Goal: Task Accomplishment & Management: Manage account settings

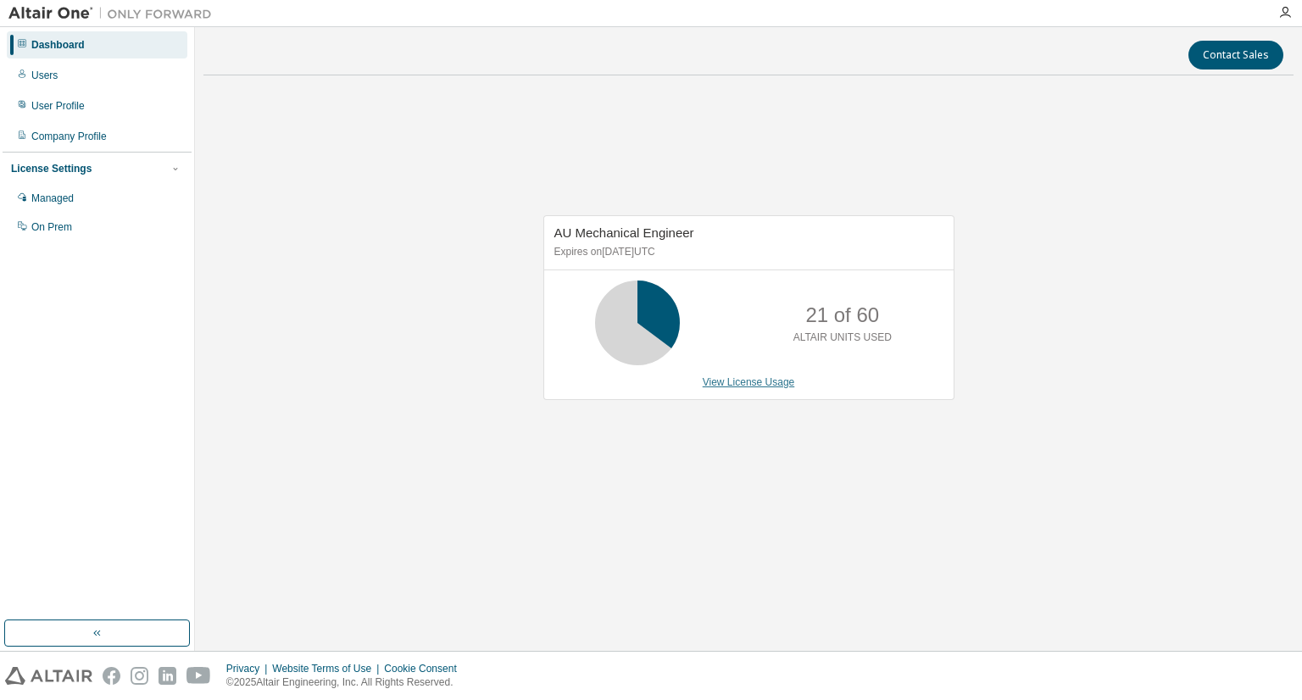
click at [738, 386] on link "View License Usage" at bounding box center [749, 382] width 92 height 12
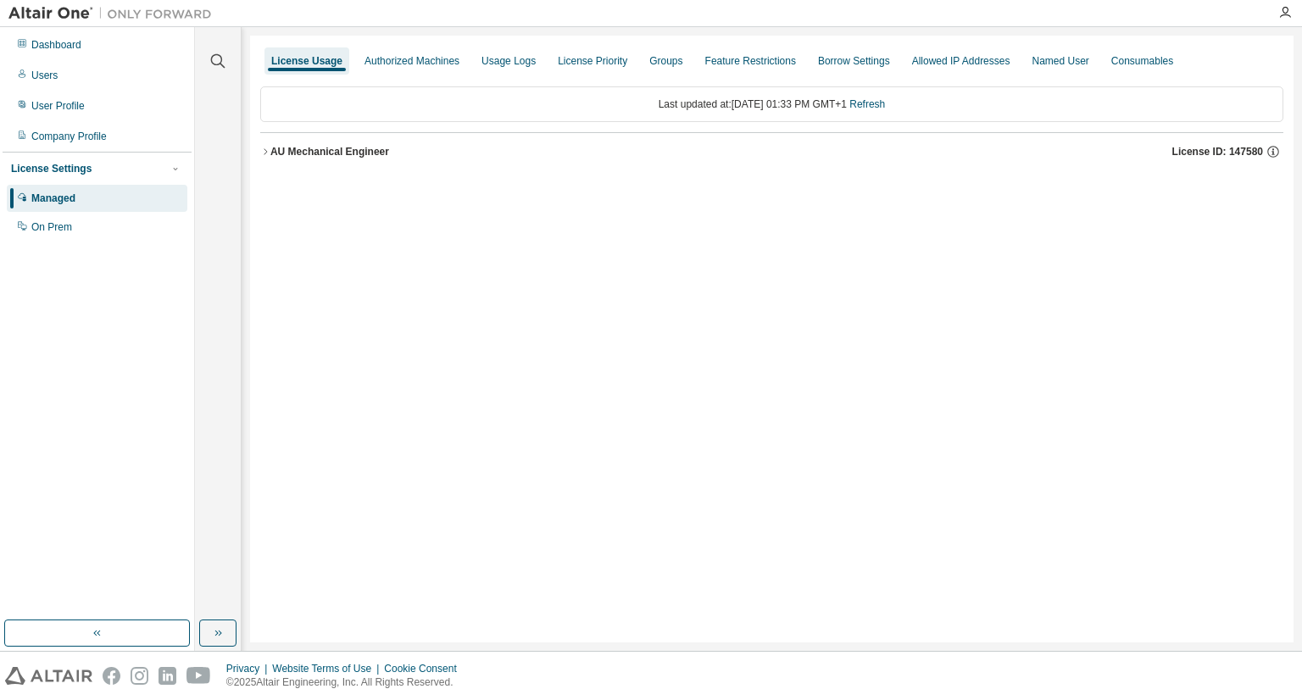
click at [326, 150] on div "AU Mechanical Engineer" at bounding box center [329, 152] width 119 height 14
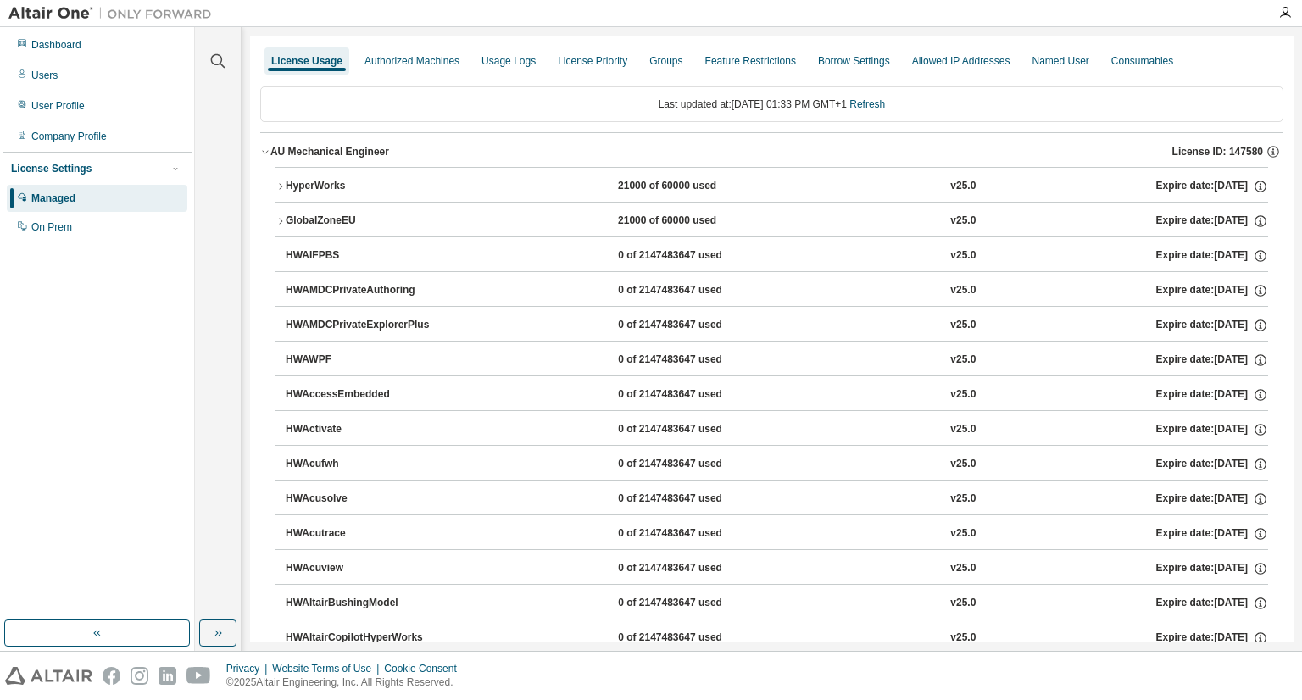
click at [332, 196] on button "HyperWorks 21000 of 60000 used v25.0 Expire date: 2026-07-28" at bounding box center [772, 186] width 993 height 37
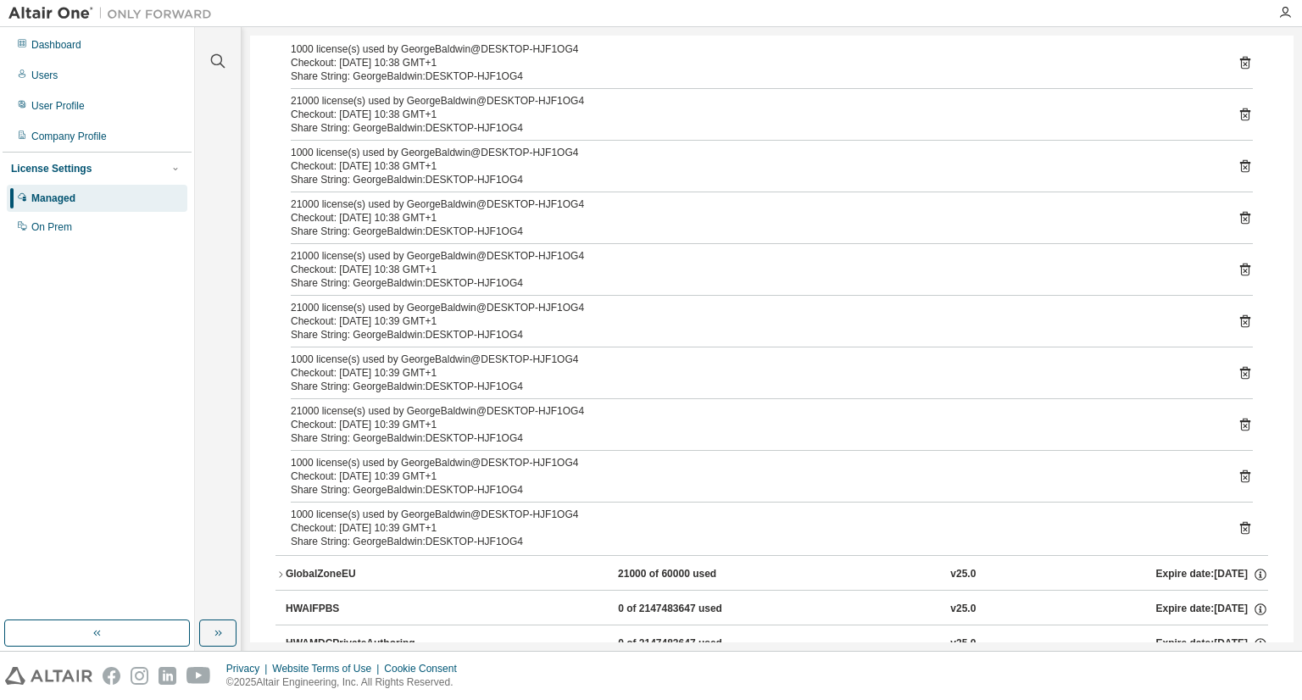
scroll to position [170, 0]
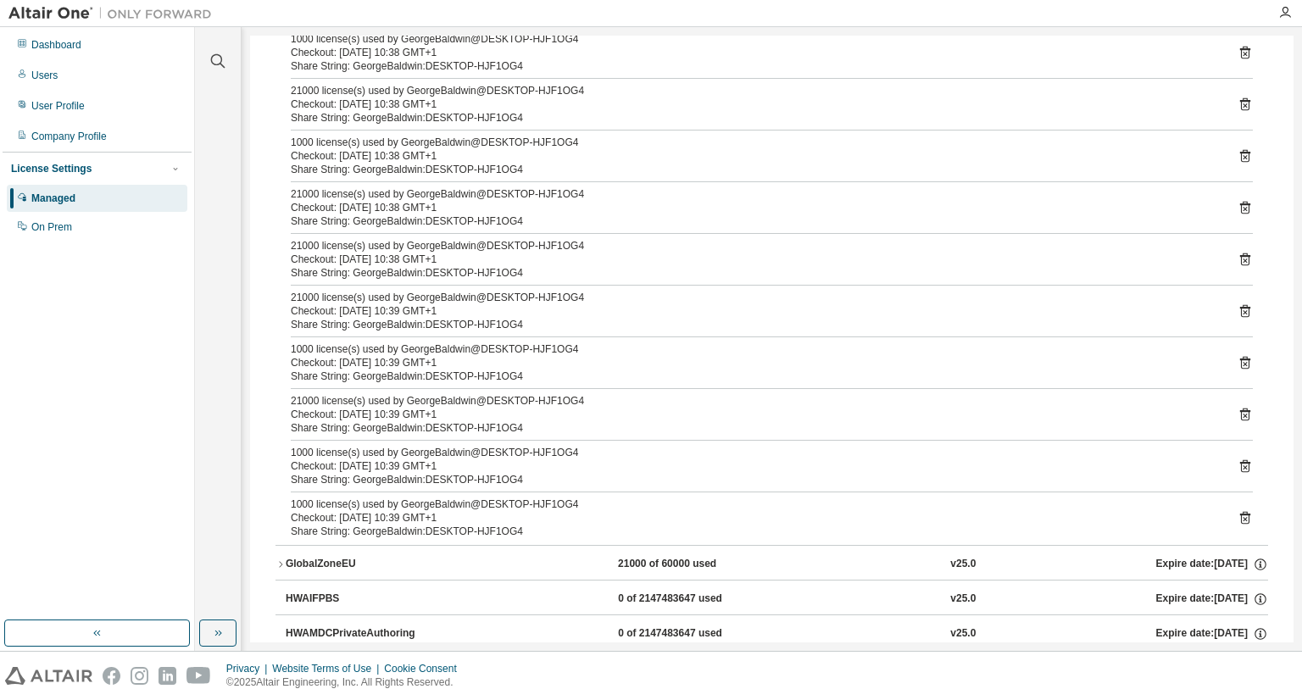
click at [319, 561] on div "GlobalZoneEU" at bounding box center [362, 564] width 153 height 15
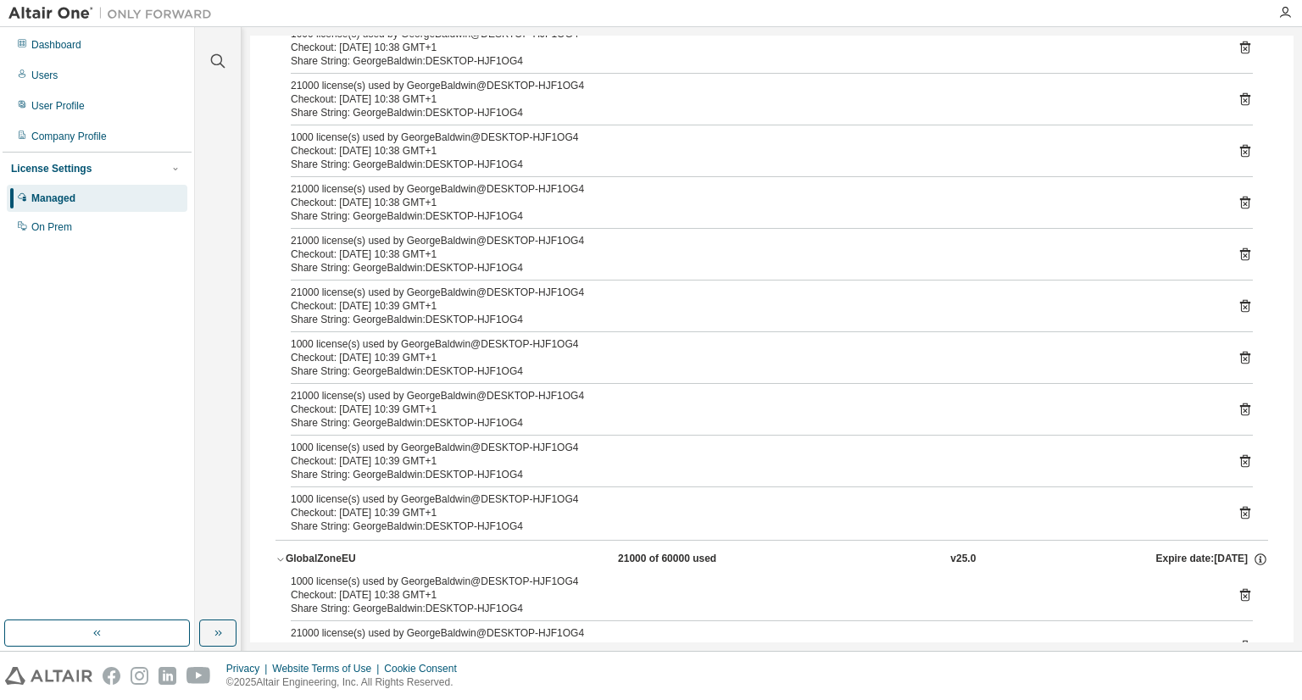
scroll to position [0, 0]
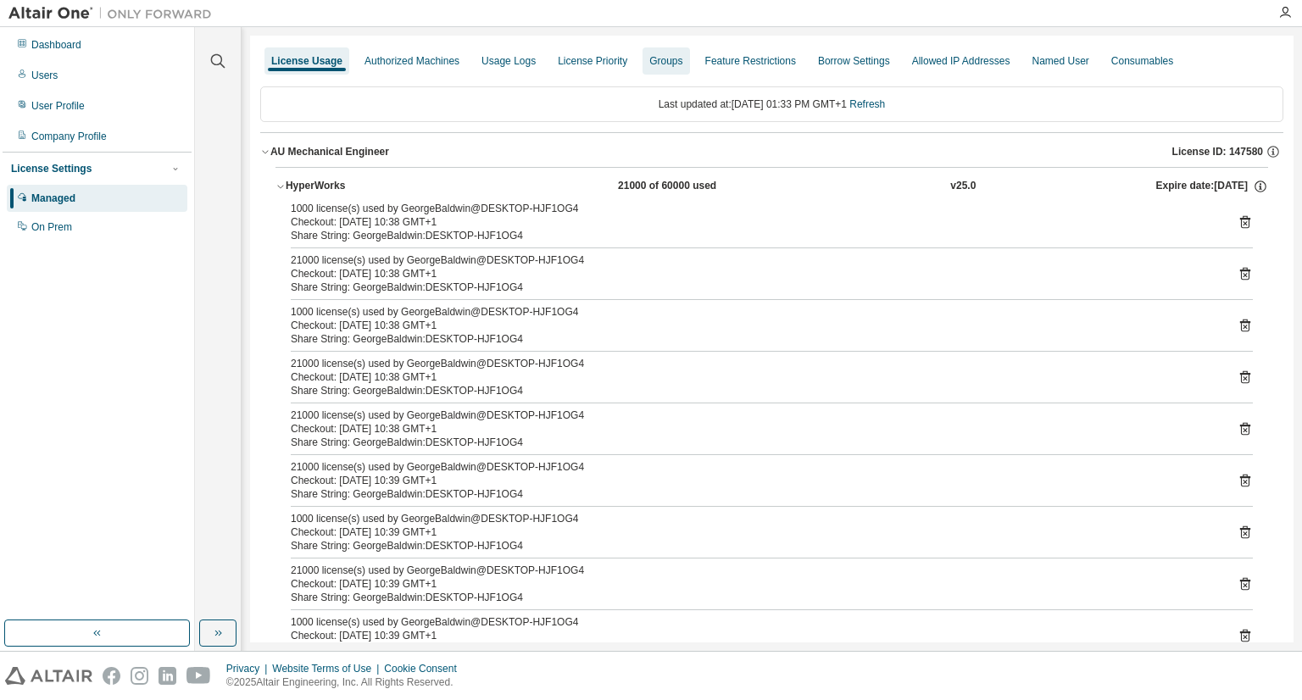
click at [653, 65] on div "Groups" at bounding box center [665, 61] width 33 height 14
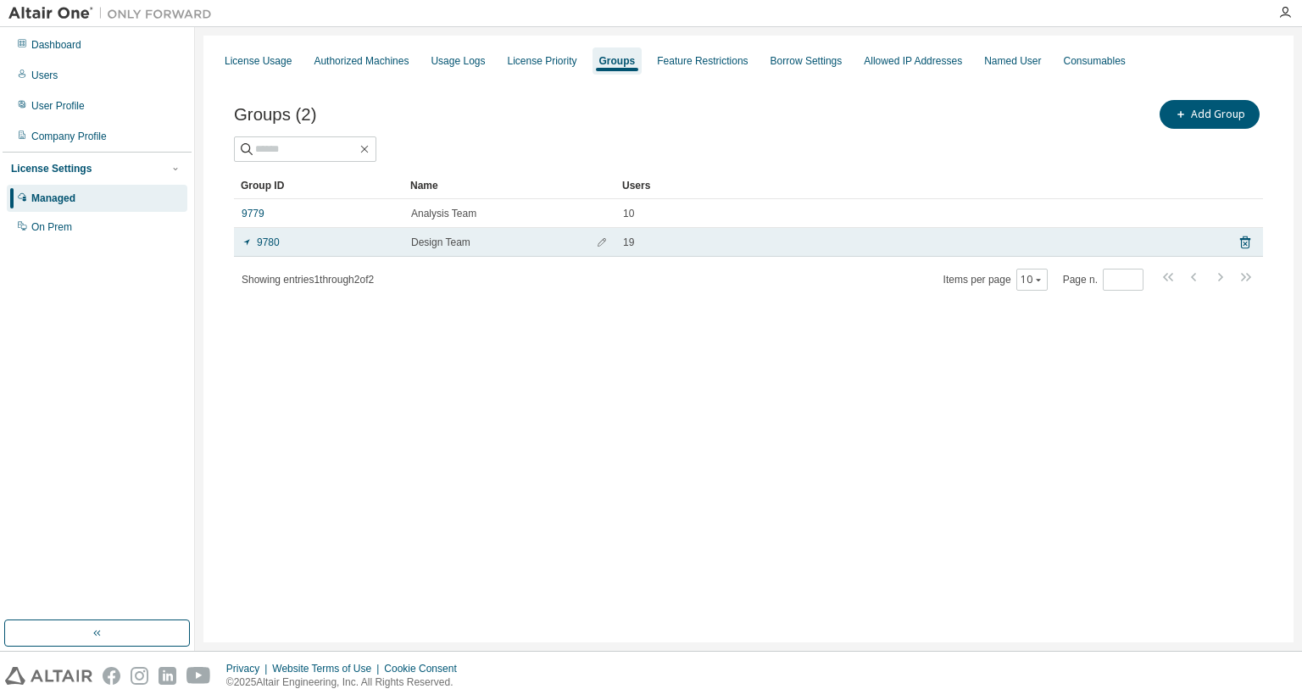
click at [455, 245] on span "Design Team" at bounding box center [440, 243] width 59 height 14
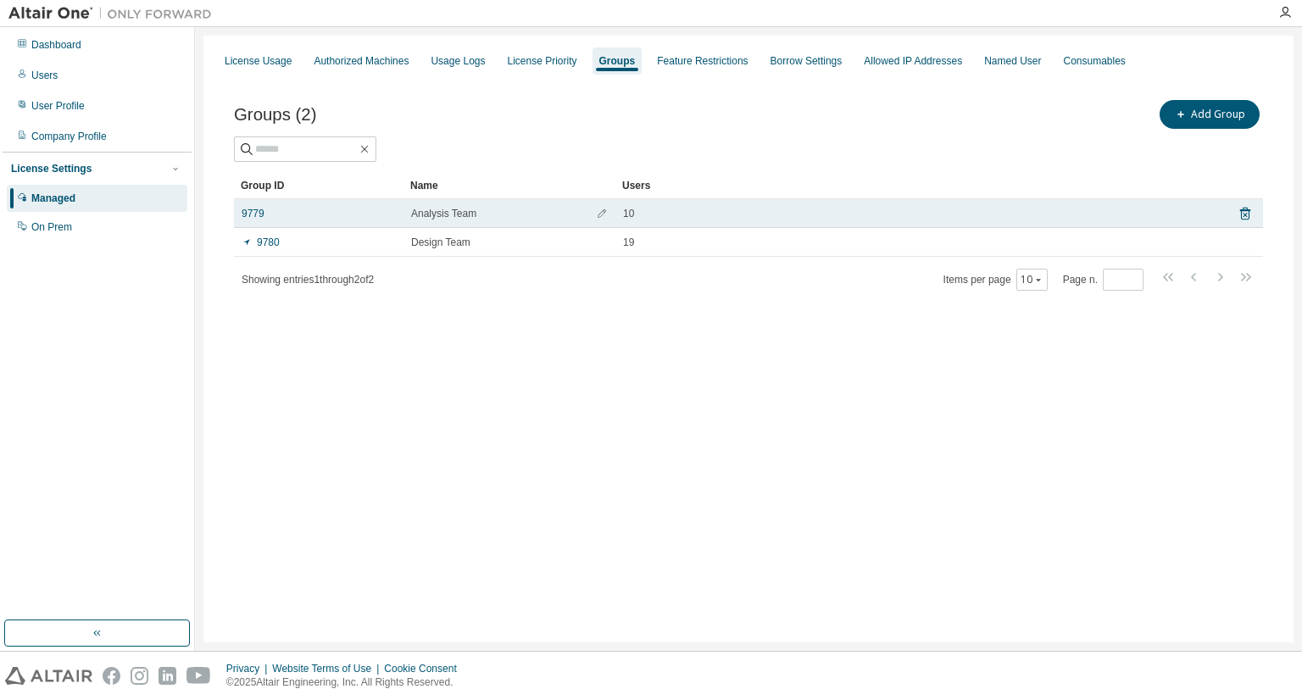
click at [454, 213] on span "Analysis Team" at bounding box center [443, 214] width 65 height 14
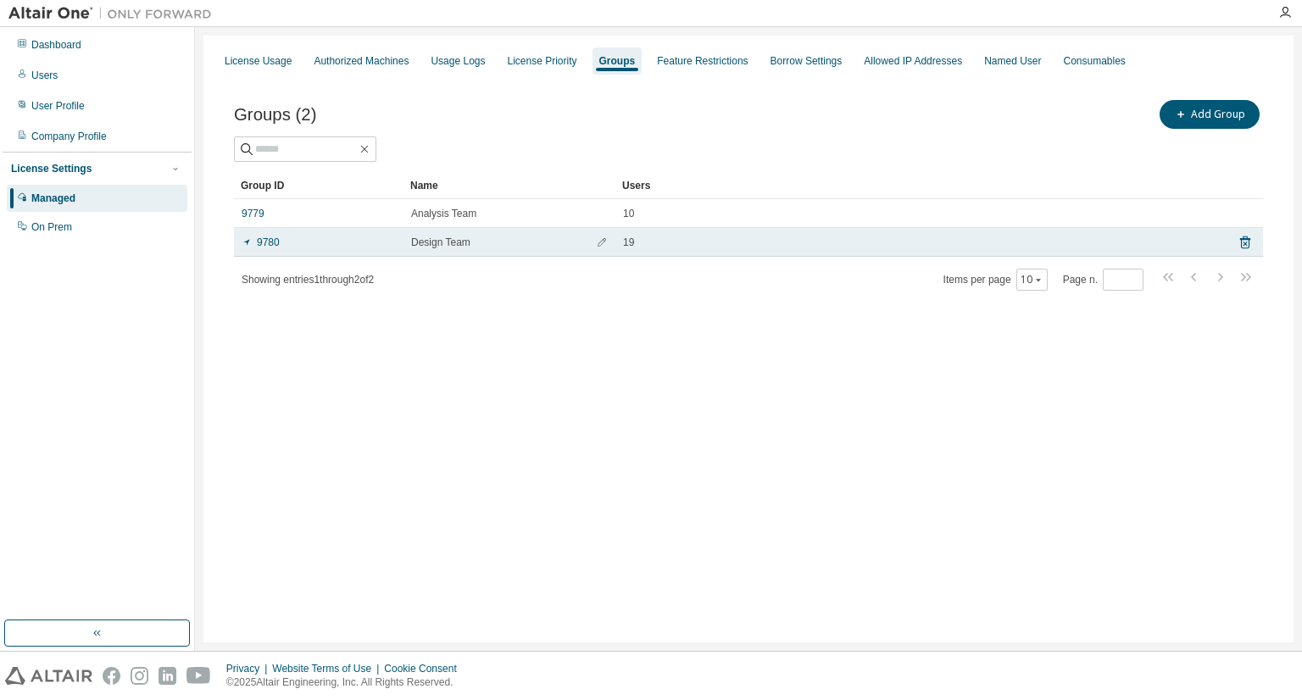
click at [448, 238] on span "Design Team" at bounding box center [440, 243] width 59 height 14
click at [599, 244] on icon "button" at bounding box center [602, 242] width 8 height 8
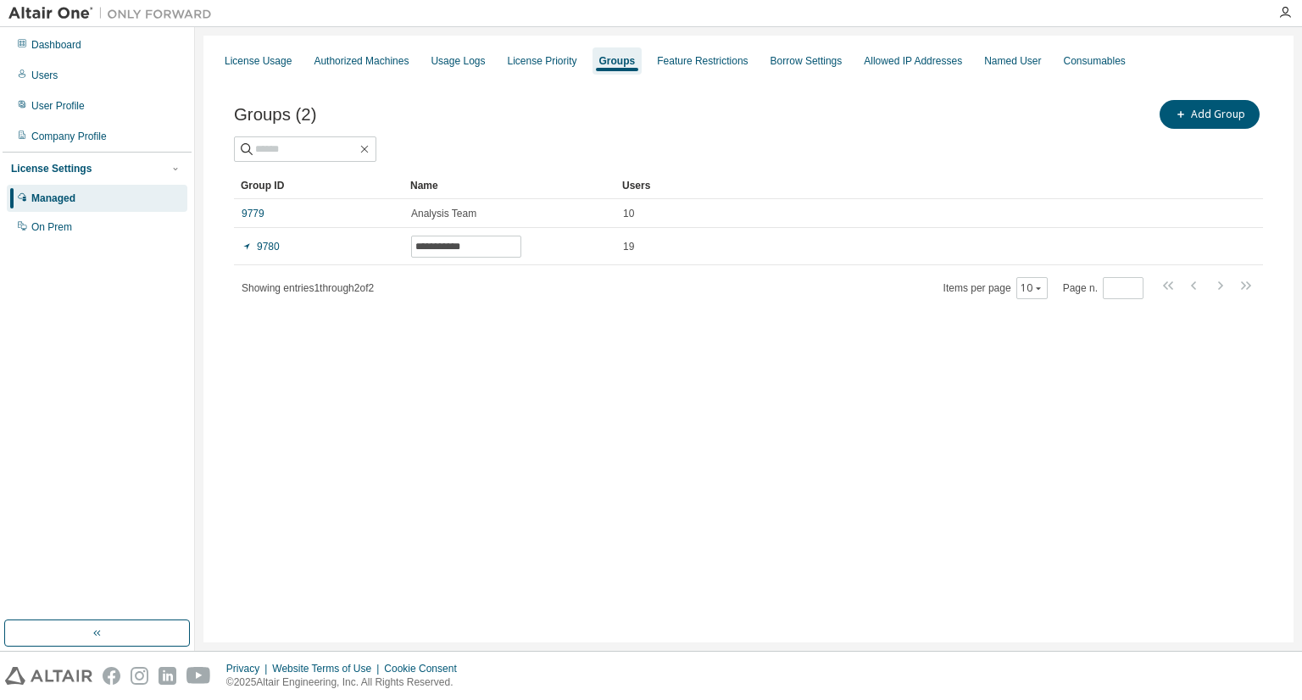
click at [649, 384] on div "**********" at bounding box center [748, 339] width 1090 height 607
click at [682, 335] on div "**********" at bounding box center [749, 210] width 1070 height 268
click at [700, 60] on div "Feature Restrictions" at bounding box center [702, 61] width 91 height 14
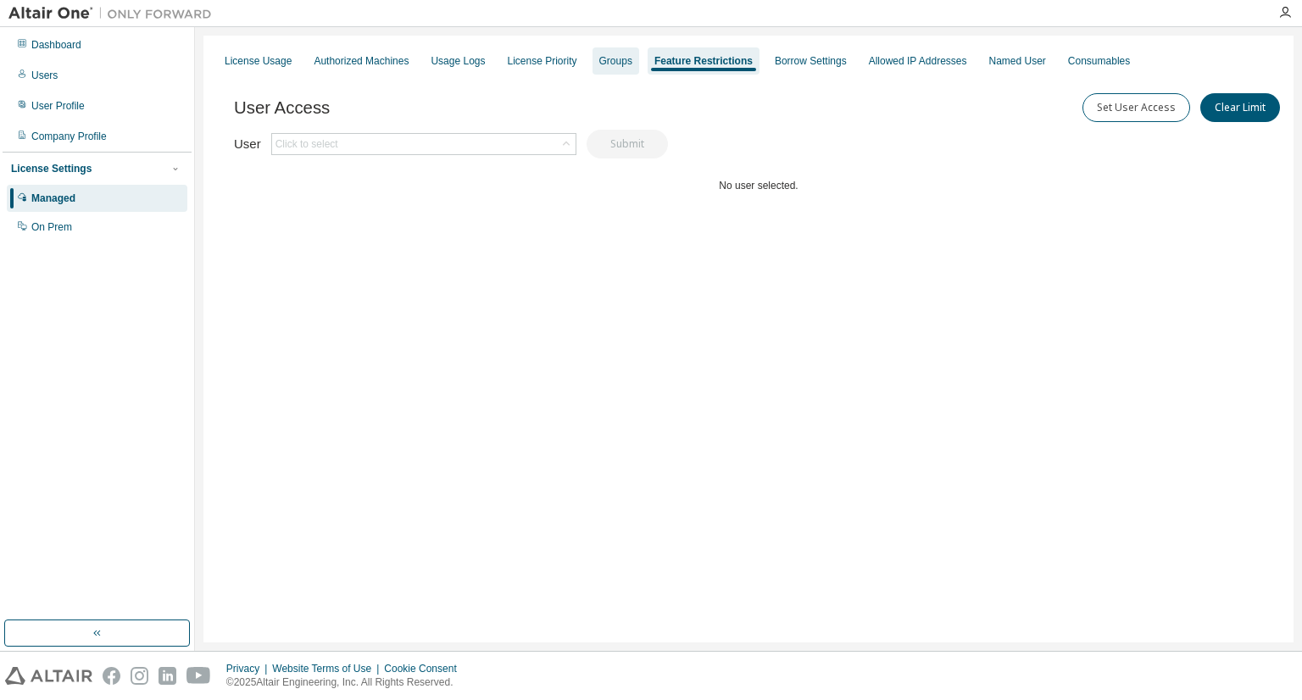
click at [604, 58] on div "Groups" at bounding box center [615, 61] width 33 height 14
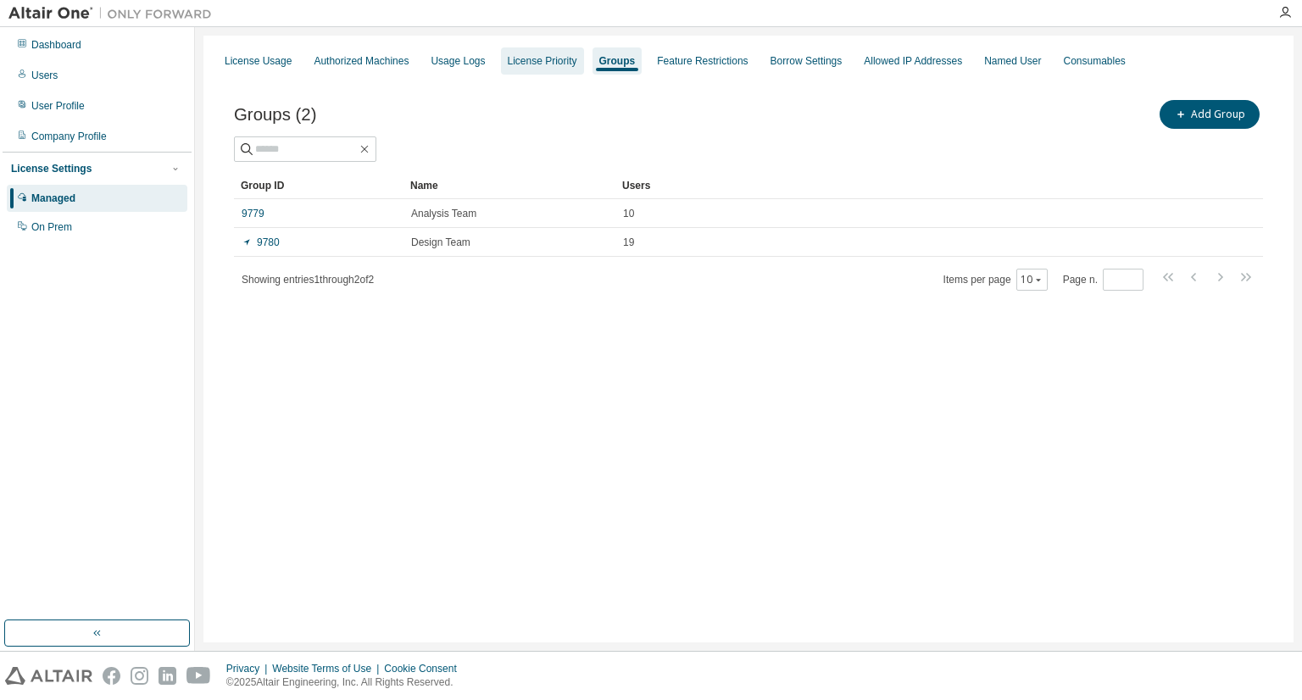
click at [522, 62] on div "License Priority" at bounding box center [543, 61] width 70 height 14
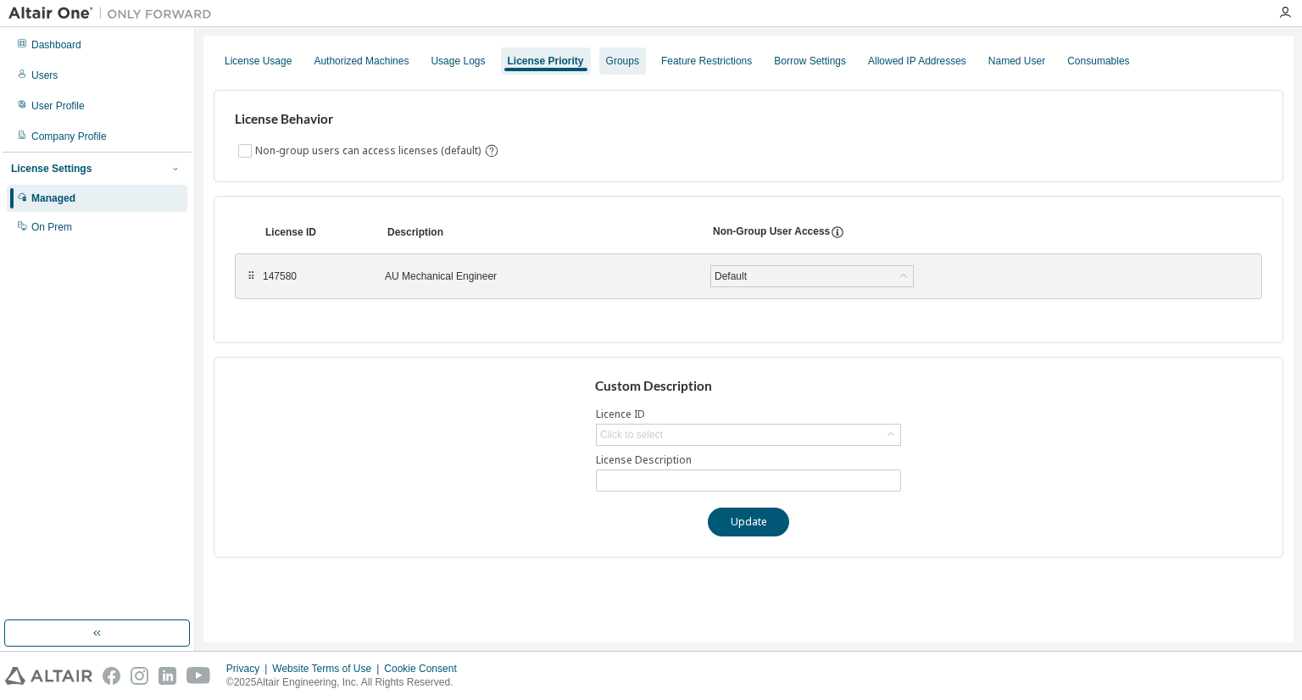
click at [615, 62] on div "Groups" at bounding box center [622, 61] width 33 height 14
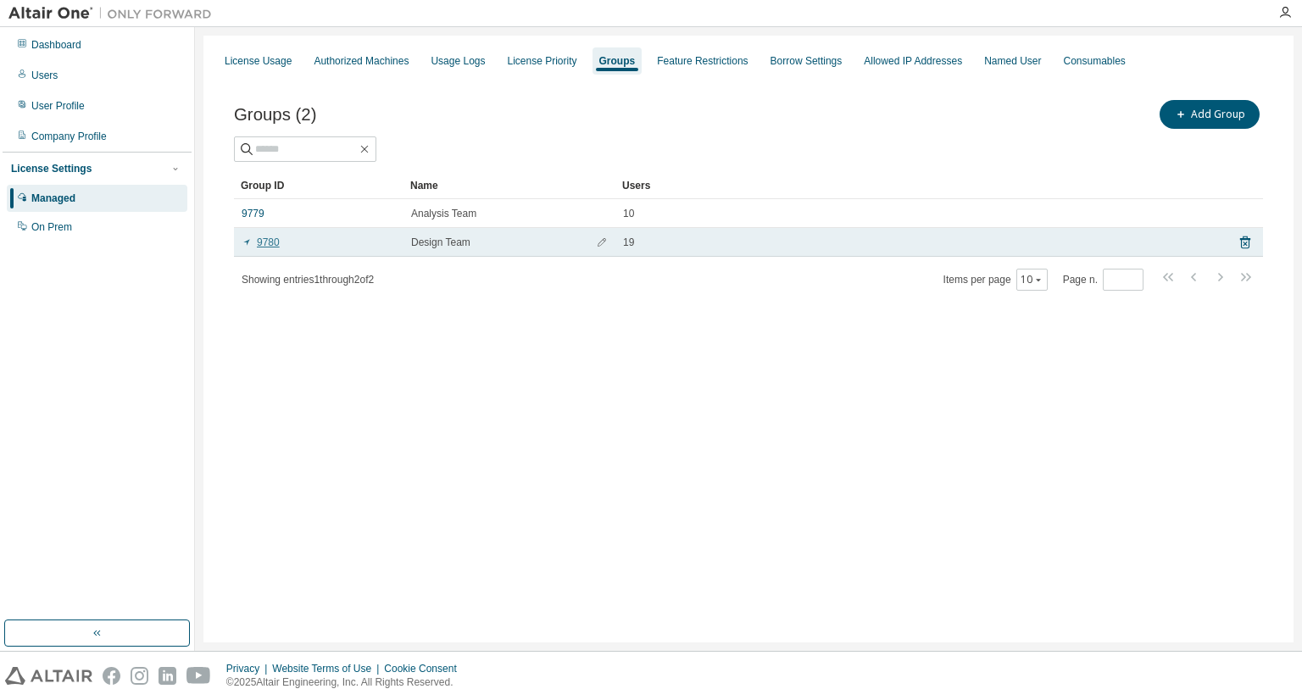
click at [265, 242] on link "9780" at bounding box center [261, 243] width 38 height 14
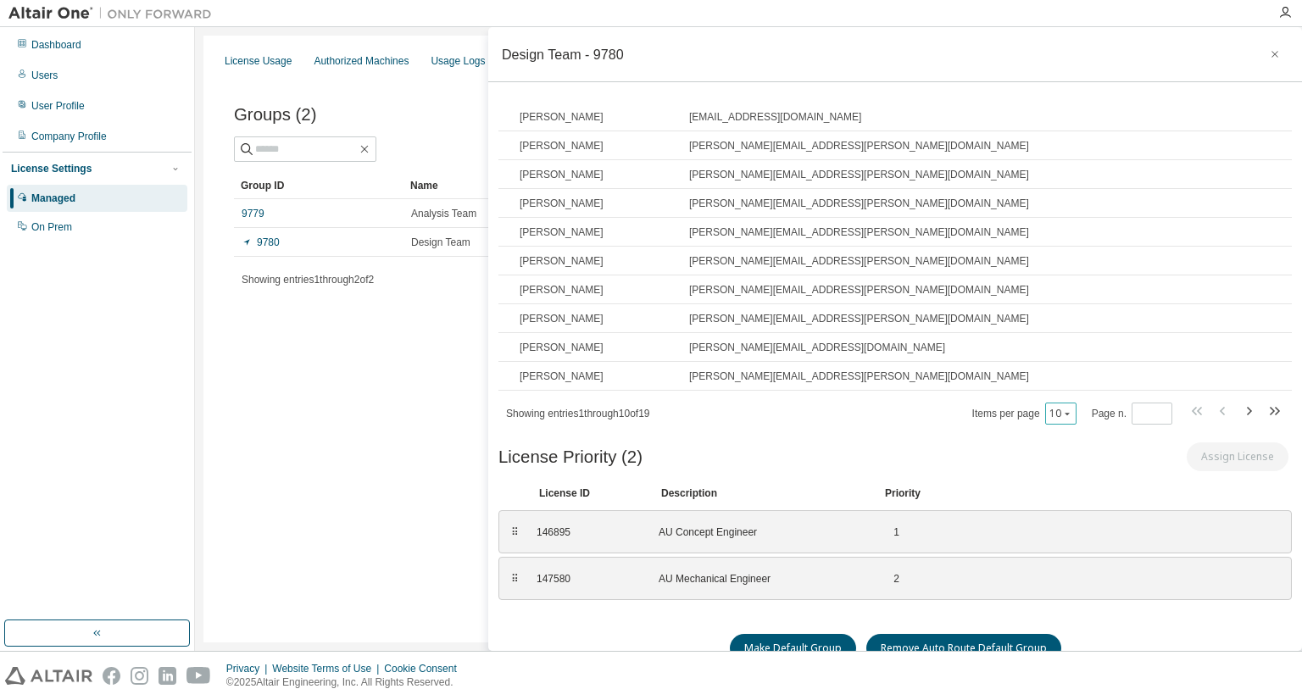
scroll to position [103, 0]
click at [956, 526] on icon at bounding box center [957, 529] width 15 height 15
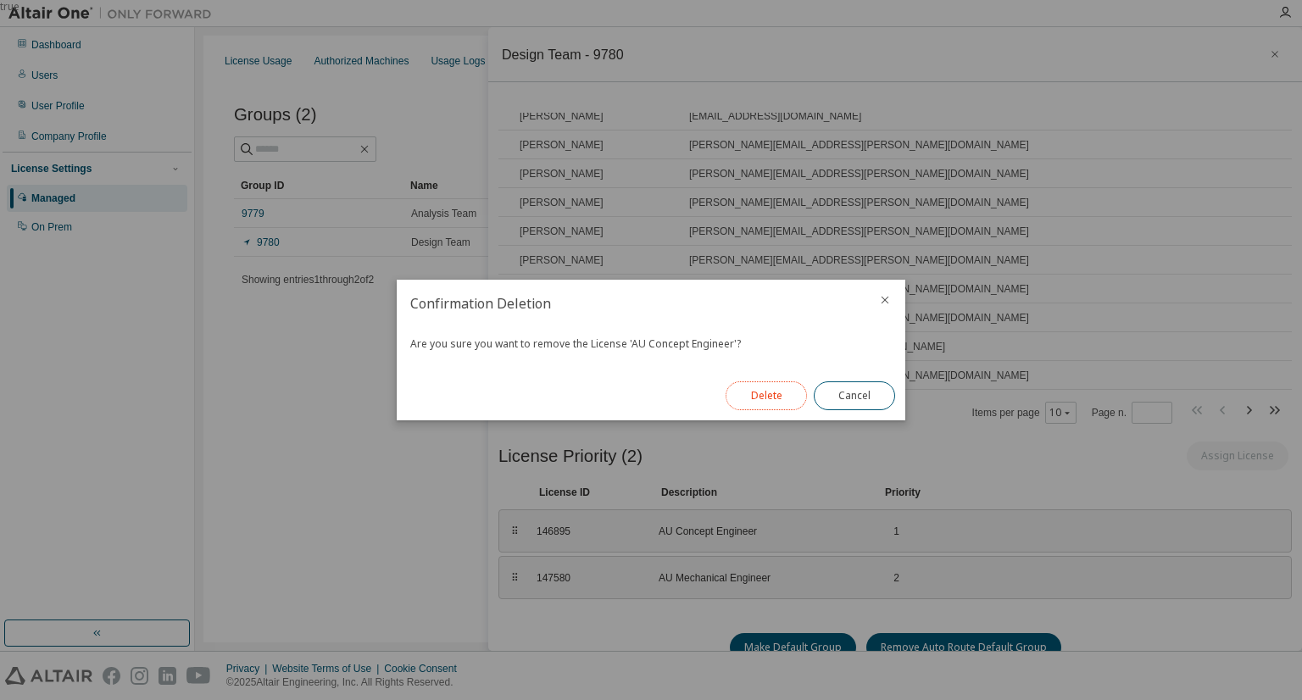
click at [773, 391] on button "Delete" at bounding box center [766, 395] width 81 height 29
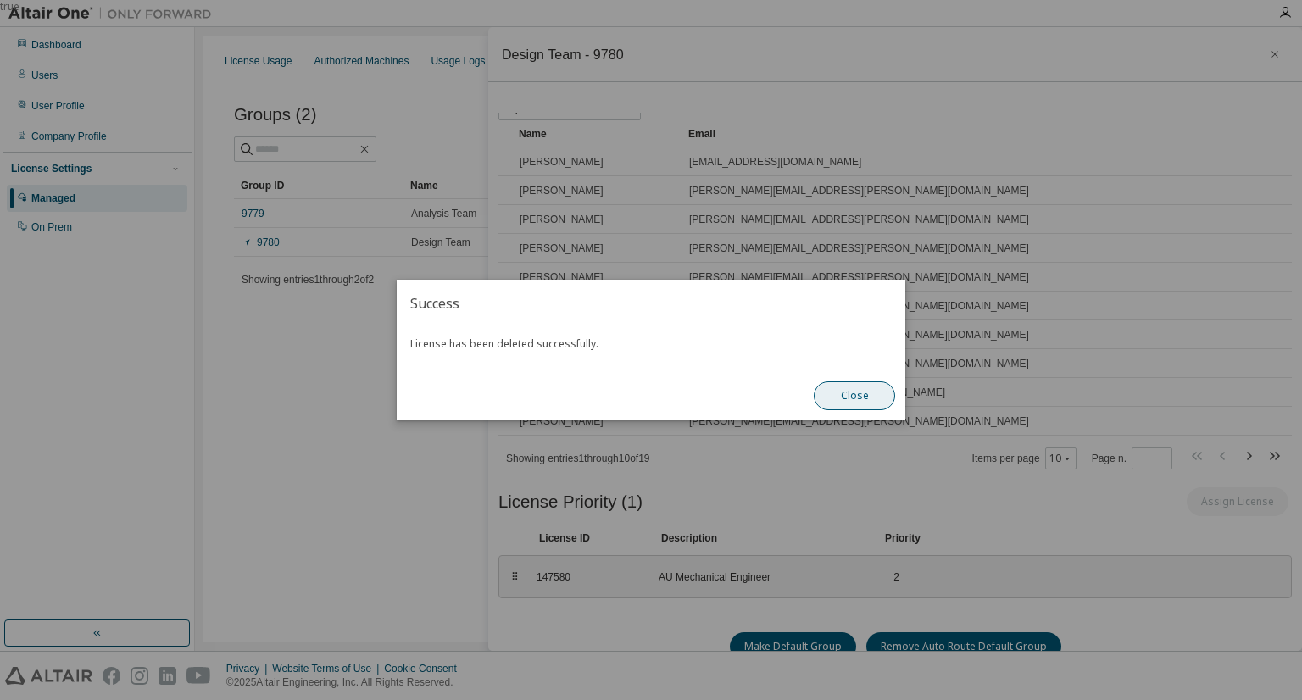
click at [871, 398] on button "Close" at bounding box center [854, 395] width 81 height 29
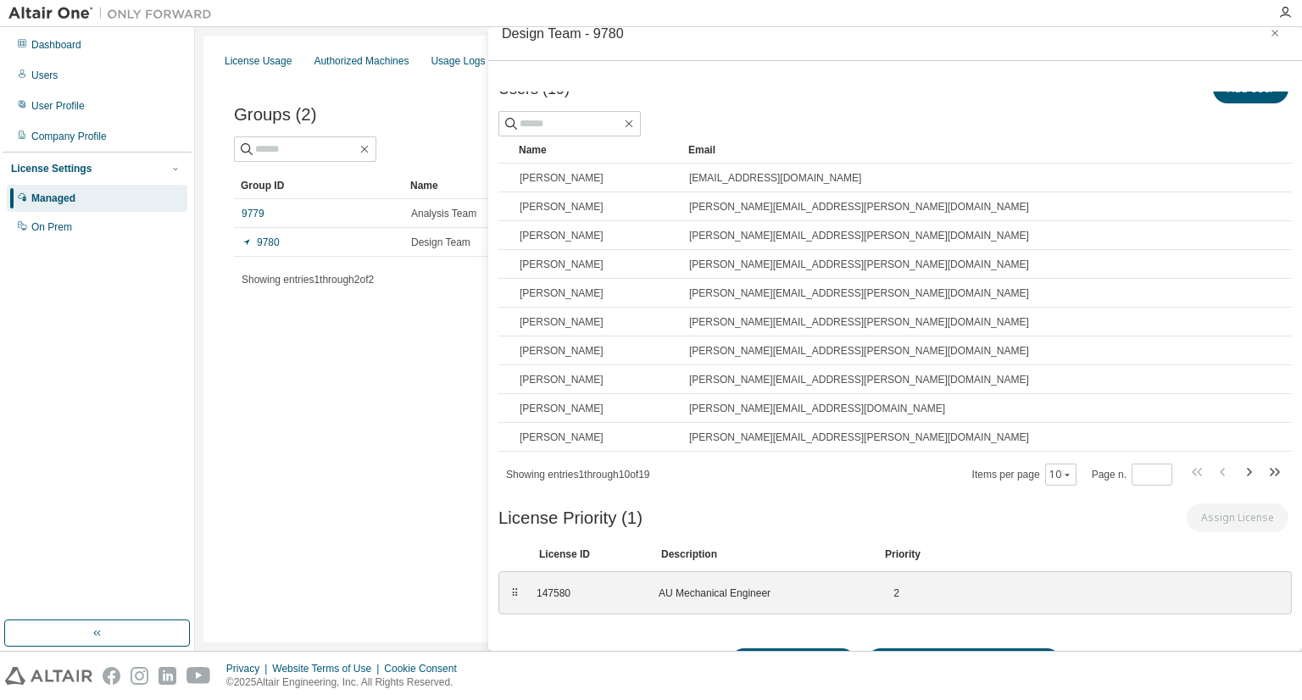
scroll to position [0, 0]
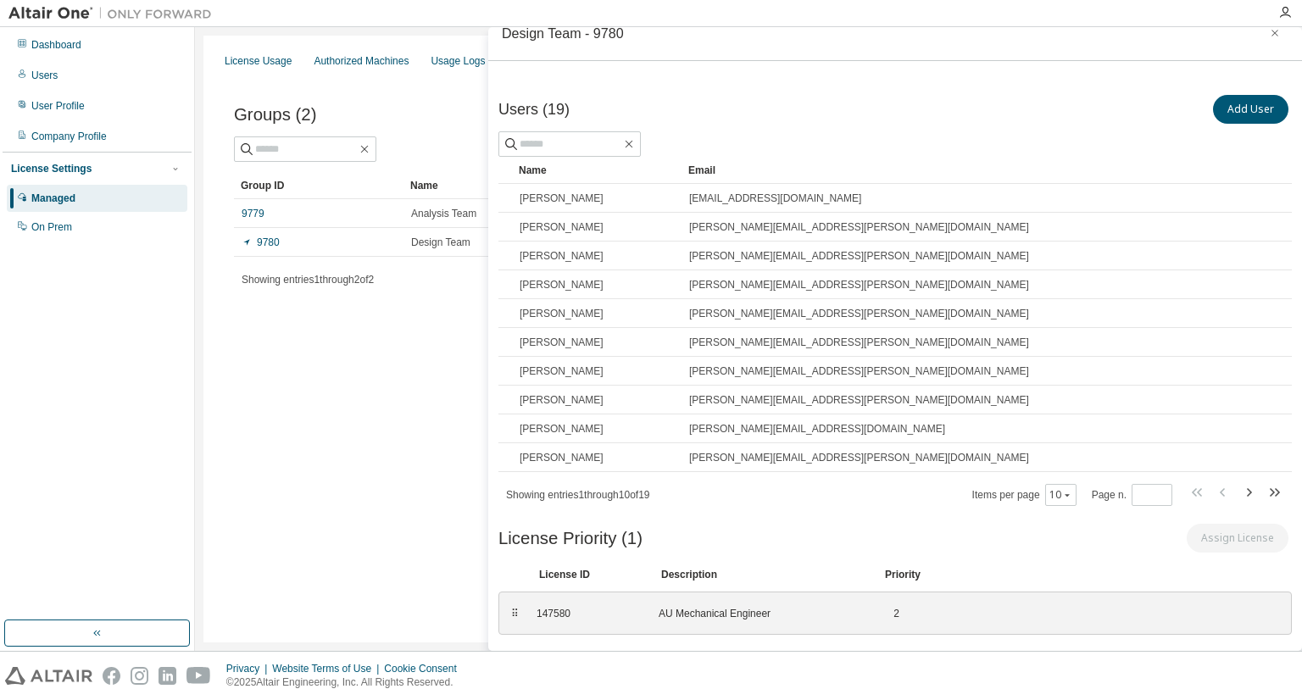
click at [237, 463] on div "License Usage Authorized Machines Usage Logs License Priority Groups Feature Re…" at bounding box center [748, 339] width 1090 height 607
click at [1269, 36] on icon "button" at bounding box center [1275, 33] width 12 height 14
